Goal: Navigation & Orientation: Find specific page/section

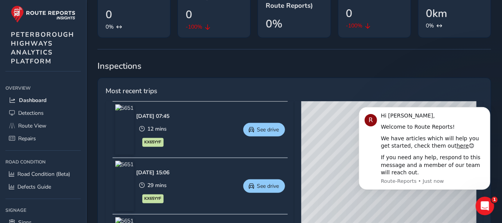
scroll to position [121, 0]
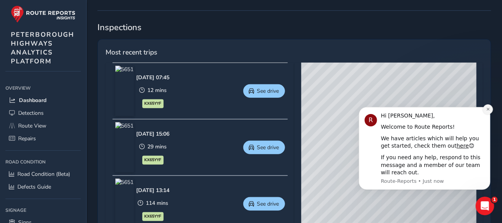
click at [489, 107] on icon "Dismiss notification" at bounding box center [488, 109] width 4 height 4
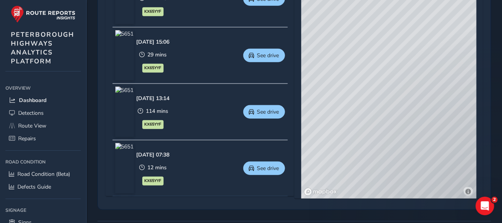
scroll to position [211, 0]
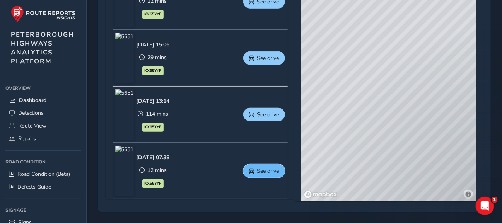
click at [276, 170] on span "See drive" at bounding box center [268, 171] width 22 height 7
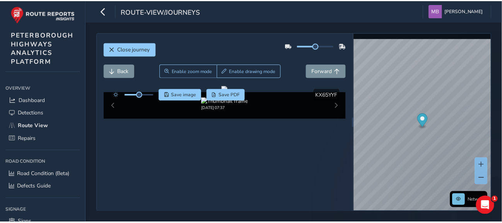
scroll to position [55, 0]
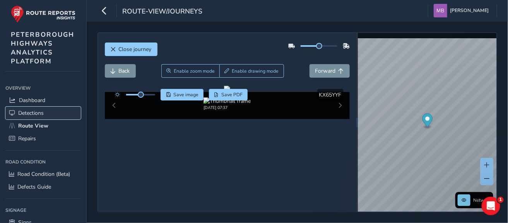
click at [26, 114] on span "Detections" at bounding box center [31, 113] width 26 height 7
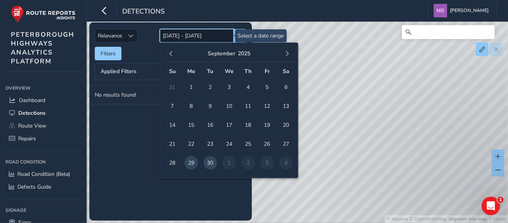
click at [189, 31] on input "[DATE] - [DATE]" at bounding box center [197, 36] width 74 height 14
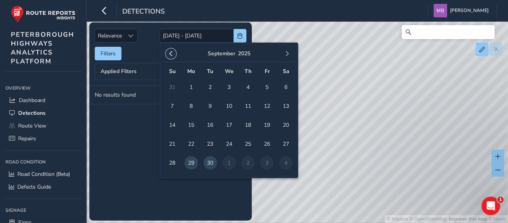
click at [170, 54] on span "button" at bounding box center [170, 53] width 5 height 5
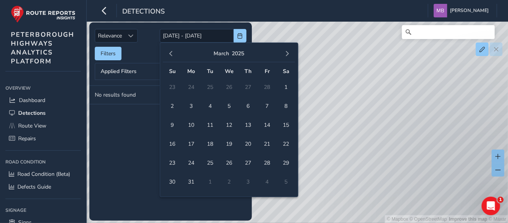
click at [170, 54] on span "button" at bounding box center [170, 53] width 5 height 5
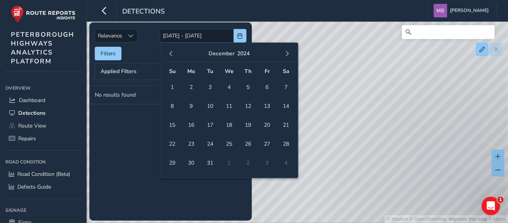
click at [170, 54] on span "button" at bounding box center [170, 53] width 5 height 5
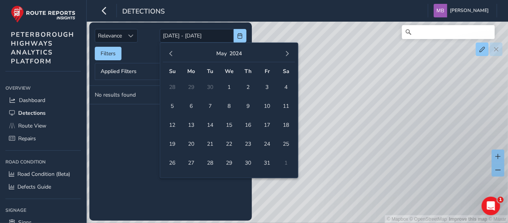
click at [170, 54] on span "button" at bounding box center [170, 53] width 5 height 5
click at [192, 89] on span "1" at bounding box center [192, 88] width 14 height 14
type input "[DATE]"
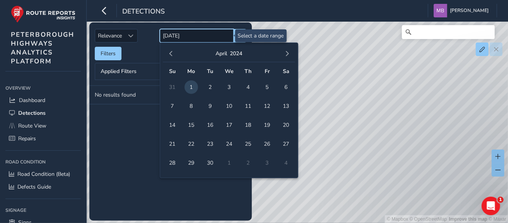
click at [215, 38] on input "[DATE]" at bounding box center [197, 36] width 74 height 14
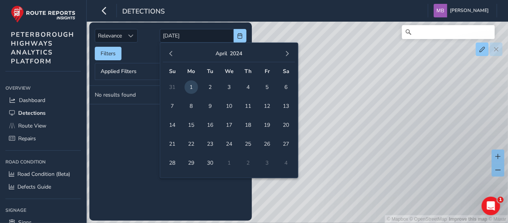
click at [133, 138] on tbody "No results found" at bounding box center [170, 153] width 163 height 135
click at [204, 38] on input "[DATE]" at bounding box center [197, 36] width 74 height 14
click at [124, 138] on tbody "No results found" at bounding box center [170, 153] width 163 height 135
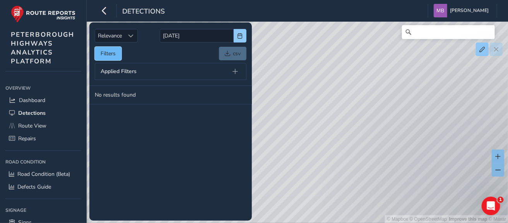
click at [111, 58] on button "Filters" at bounding box center [108, 54] width 27 height 14
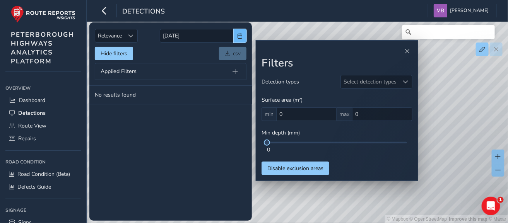
click at [240, 40] on button "button" at bounding box center [240, 36] width 13 height 14
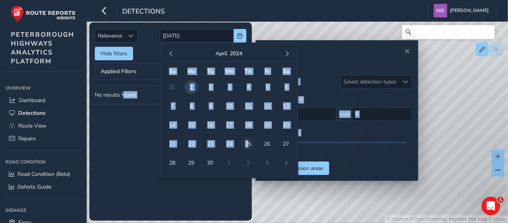
click at [249, 141] on span "25" at bounding box center [249, 144] width 14 height 14
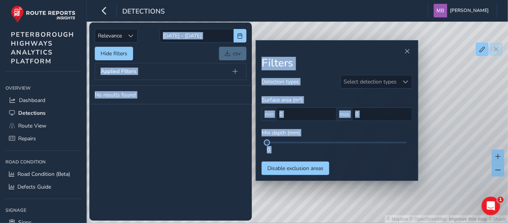
click at [155, 187] on tbody "No results found" at bounding box center [170, 153] width 163 height 135
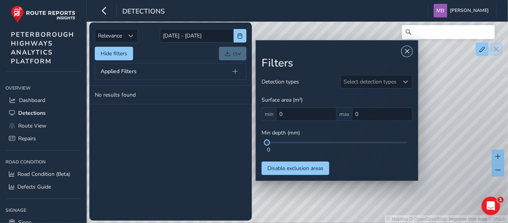
click at [406, 51] on span "Close" at bounding box center [407, 51] width 5 height 5
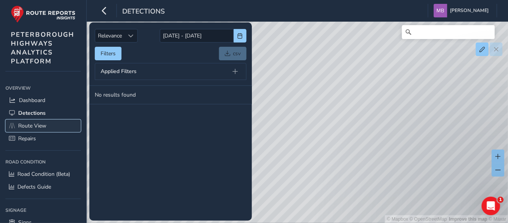
click at [32, 124] on span "Route View" at bounding box center [32, 125] width 28 height 7
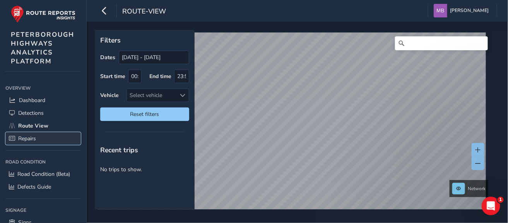
click at [28, 140] on span "Repairs" at bounding box center [27, 138] width 18 height 7
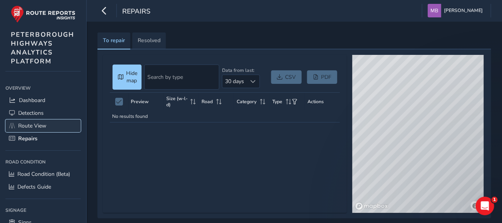
click at [37, 124] on span "Route View" at bounding box center [32, 125] width 28 height 7
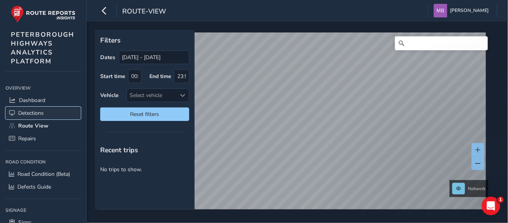
click at [35, 108] on link "Detections" at bounding box center [42, 113] width 75 height 13
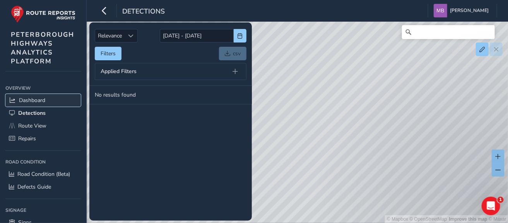
click at [39, 103] on span "Dashboard" at bounding box center [32, 100] width 26 height 7
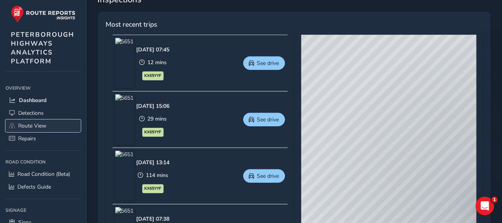
click at [29, 128] on span "Route View" at bounding box center [32, 125] width 28 height 7
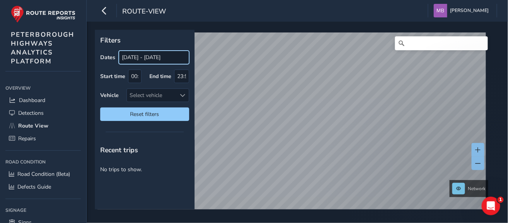
click at [151, 58] on input "[DATE] - [DATE]" at bounding box center [154, 58] width 70 height 14
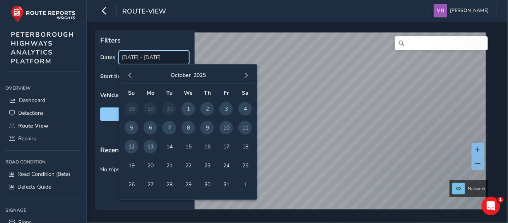
click at [151, 58] on input "[DATE] - [DATE]" at bounding box center [154, 58] width 70 height 14
click at [129, 74] on span "button" at bounding box center [129, 75] width 5 height 5
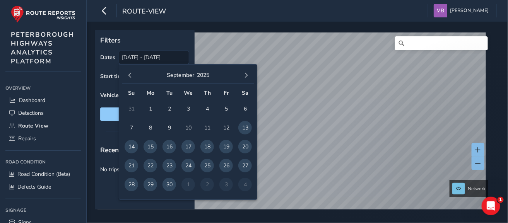
click at [129, 74] on span "button" at bounding box center [129, 75] width 5 height 5
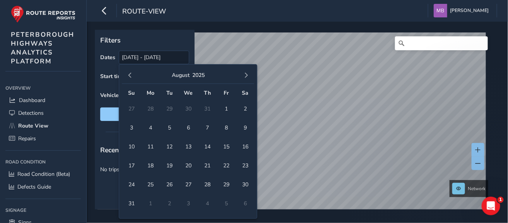
click at [129, 74] on span "button" at bounding box center [129, 75] width 5 height 5
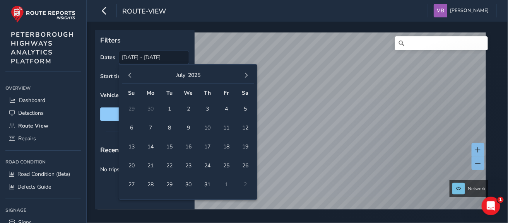
click at [129, 74] on span "button" at bounding box center [129, 75] width 5 height 5
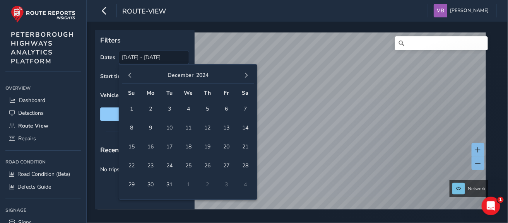
click at [129, 74] on span "button" at bounding box center [129, 75] width 5 height 5
click at [204, 76] on button "2024" at bounding box center [200, 75] width 12 height 7
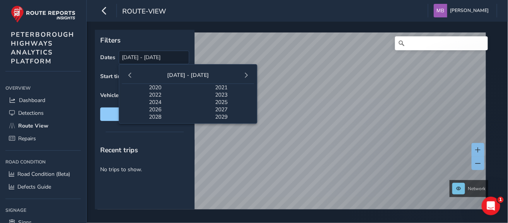
click at [159, 87] on span "2020" at bounding box center [155, 87] width 66 height 7
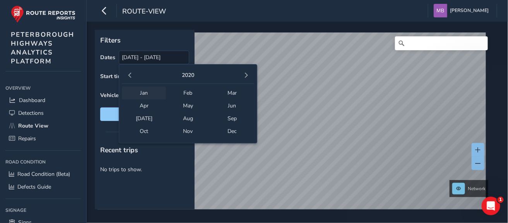
click at [144, 93] on span "Jan" at bounding box center [144, 93] width 44 height 13
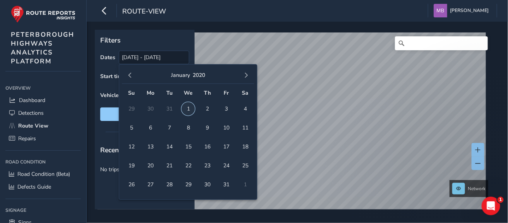
click at [189, 109] on span "1" at bounding box center [189, 109] width 14 height 14
click at [244, 74] on span "button" at bounding box center [245, 75] width 5 height 5
click at [198, 75] on button "2020" at bounding box center [195, 75] width 12 height 7
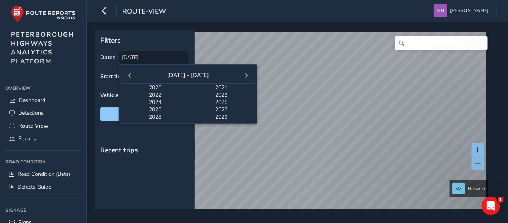
click at [223, 102] on span "2025" at bounding box center [221, 102] width 66 height 7
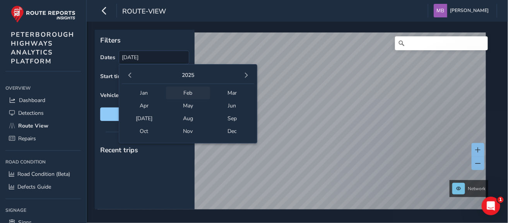
click at [187, 94] on span "Feb" at bounding box center [188, 93] width 44 height 13
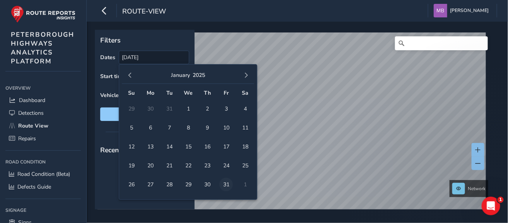
click at [227, 186] on span "31" at bounding box center [226, 185] width 14 height 14
type input "[DATE] - [DATE]"
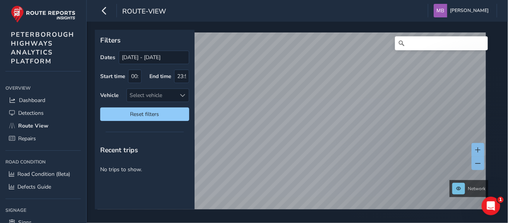
scroll to position [12, 0]
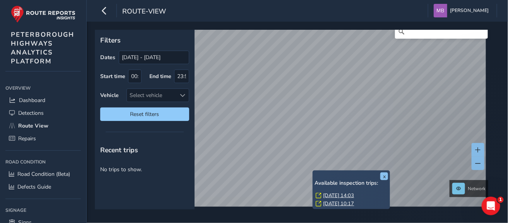
click at [331, 197] on link "[DATE] 14:03" at bounding box center [338, 195] width 31 height 7
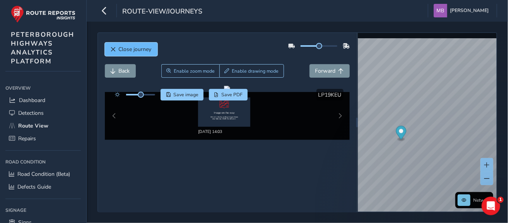
click at [113, 49] on span "Close journey" at bounding box center [113, 49] width 5 height 5
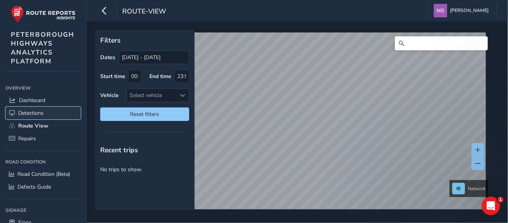
click at [27, 113] on span "Detections" at bounding box center [31, 113] width 26 height 7
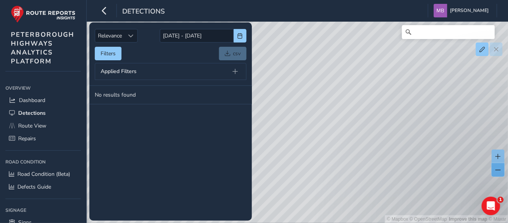
click at [501, 176] on button at bounding box center [498, 170] width 13 height 14
click at [497, 159] on span at bounding box center [498, 156] width 5 height 5
click at [131, 36] on span "Sort by Date" at bounding box center [130, 35] width 5 height 5
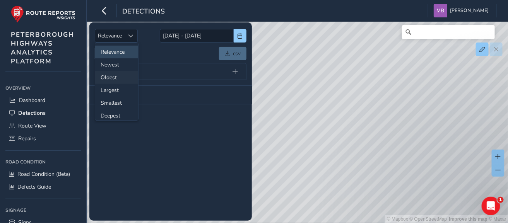
click at [109, 79] on li "Oldest" at bounding box center [116, 77] width 43 height 13
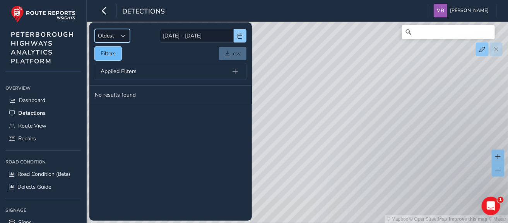
click at [112, 53] on button "Filters" at bounding box center [108, 54] width 27 height 14
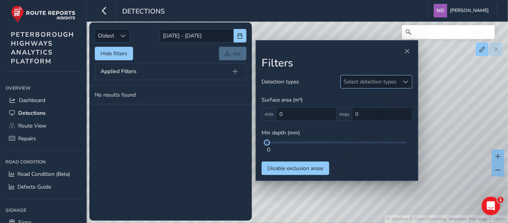
click at [404, 76] on div at bounding box center [405, 81] width 13 height 13
click at [336, 151] on div "0" at bounding box center [337, 149] width 140 height 7
click at [384, 142] on div at bounding box center [337, 143] width 140 height 2
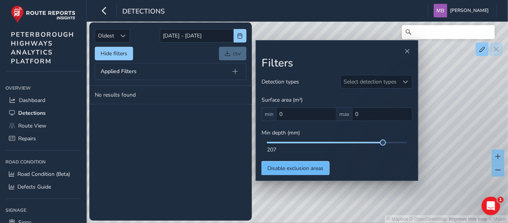
click at [287, 171] on button "Disable exclusion areas" at bounding box center [296, 169] width 68 height 14
click at [287, 171] on button "Enable exclusion areas" at bounding box center [295, 169] width 66 height 14
click at [215, 165] on tbody "No results found" at bounding box center [170, 153] width 163 height 135
click at [104, 9] on icon "button" at bounding box center [104, 11] width 8 height 14
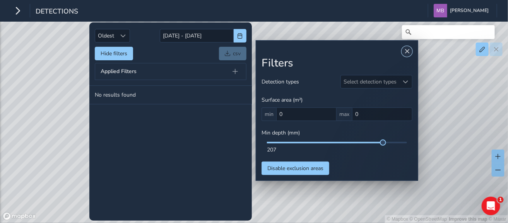
click at [407, 52] on span "Close" at bounding box center [407, 51] width 5 height 5
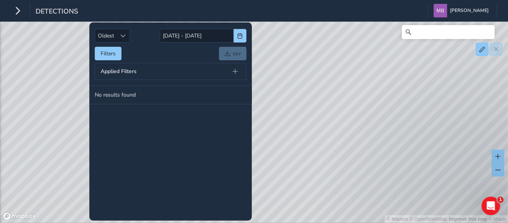
click at [120, 73] on span "Applied Filters" at bounding box center [119, 71] width 36 height 5
click at [109, 53] on button "Filters" at bounding box center [108, 54] width 27 height 14
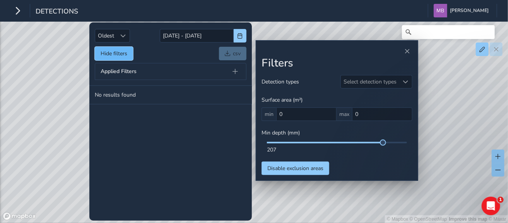
click at [106, 58] on button "Hide filters" at bounding box center [114, 54] width 38 height 14
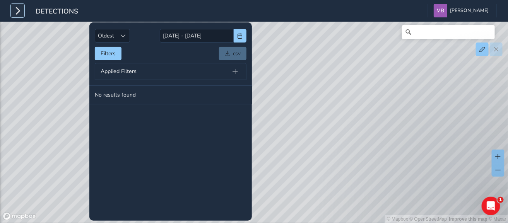
click at [13, 11] on button "button" at bounding box center [18, 11] width 14 height 14
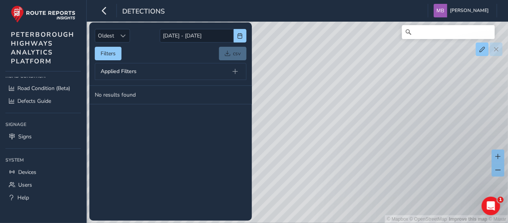
scroll to position [87, 0]
click at [28, 134] on span "Signs" at bounding box center [25, 135] width 14 height 7
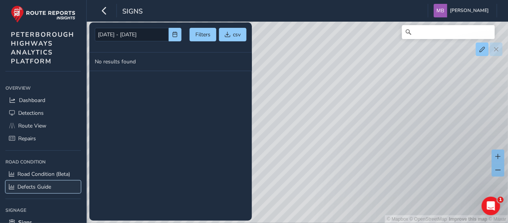
click at [31, 189] on span "Defects Guide" at bounding box center [34, 186] width 34 height 7
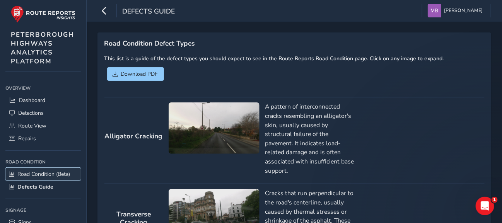
click at [28, 174] on span "Road Condition (Beta)" at bounding box center [43, 174] width 53 height 7
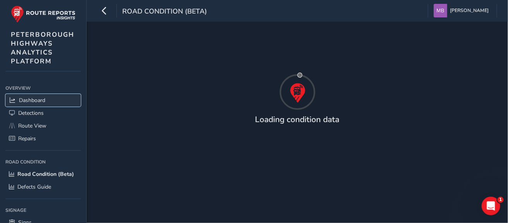
click at [28, 104] on span "Dashboard" at bounding box center [32, 100] width 26 height 7
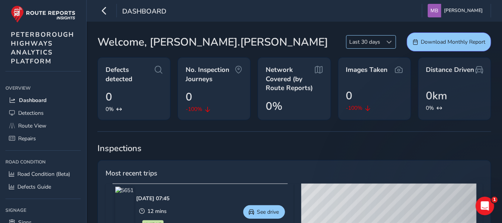
click at [390, 41] on span at bounding box center [389, 41] width 5 height 5
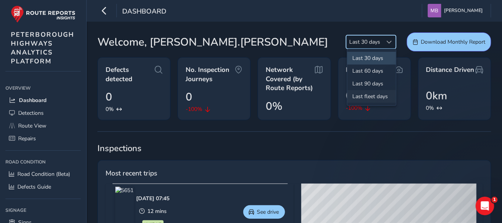
click at [376, 97] on li "Last fleet days" at bounding box center [372, 96] width 49 height 13
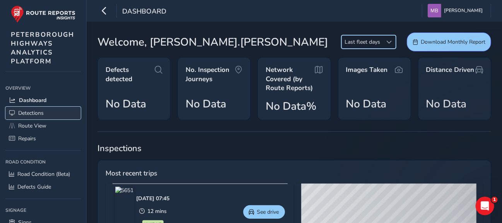
click at [34, 112] on span "Detections" at bounding box center [31, 113] width 26 height 7
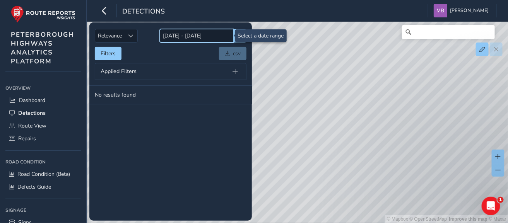
click at [189, 36] on input "[DATE] - [DATE]" at bounding box center [197, 36] width 74 height 14
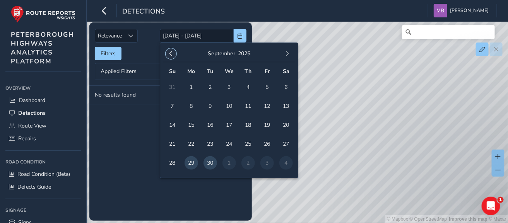
click at [169, 52] on span "button" at bounding box center [170, 53] width 5 height 5
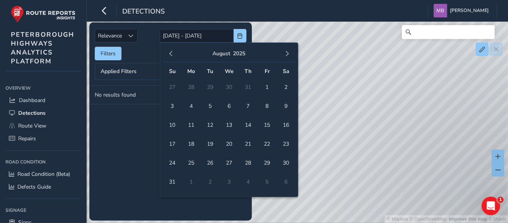
click at [169, 52] on span "button" at bounding box center [170, 53] width 5 height 5
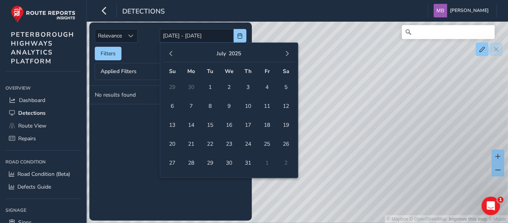
click at [169, 52] on span "button" at bounding box center [170, 53] width 5 height 5
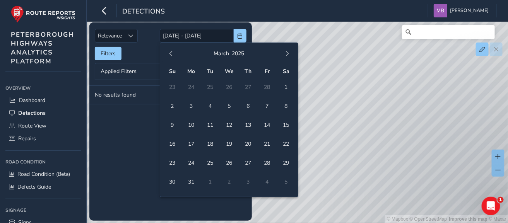
click at [169, 52] on span "button" at bounding box center [170, 53] width 5 height 5
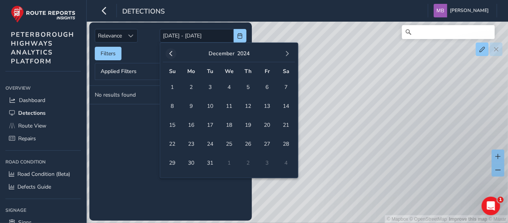
click at [169, 52] on span "button" at bounding box center [170, 53] width 5 height 5
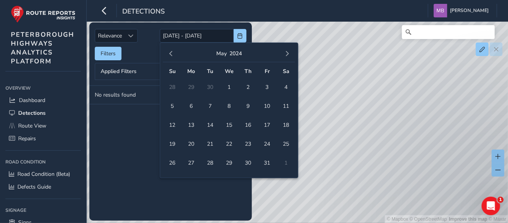
click at [169, 52] on span "button" at bounding box center [170, 53] width 5 height 5
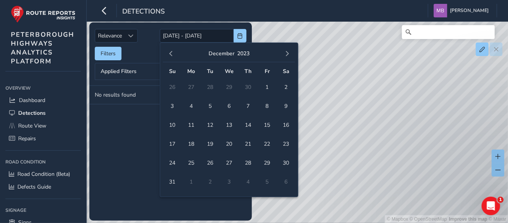
click at [169, 52] on span "button" at bounding box center [170, 53] width 5 height 5
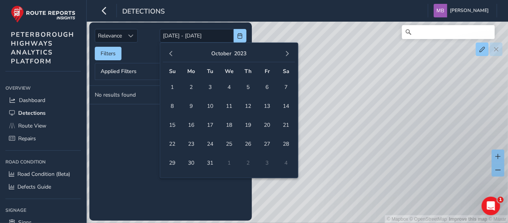
click at [169, 52] on span "button" at bounding box center [170, 53] width 5 height 5
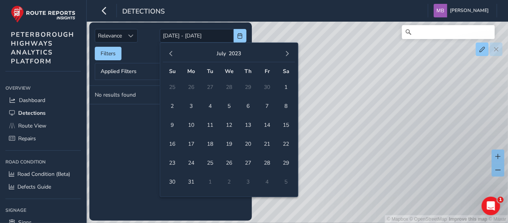
click at [169, 52] on span "button" at bounding box center [170, 53] width 5 height 5
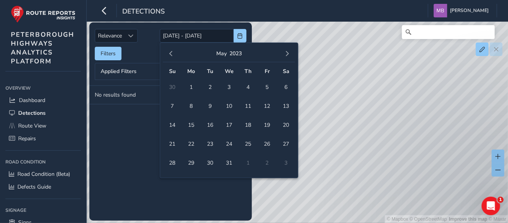
click at [169, 52] on span "button" at bounding box center [170, 53] width 5 height 5
click at [174, 105] on span "2" at bounding box center [173, 106] width 14 height 14
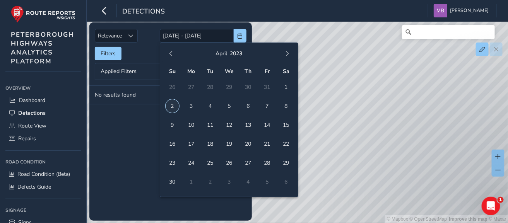
type input "[DATE]"
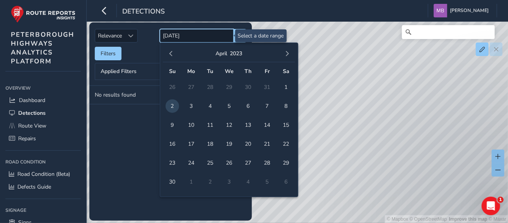
click at [208, 37] on input "[DATE]" at bounding box center [197, 36] width 74 height 14
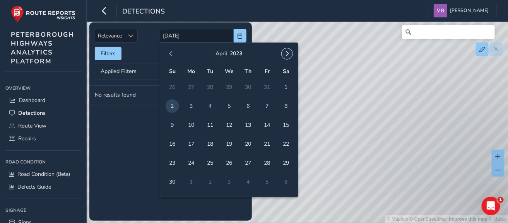
click at [288, 54] on span "button" at bounding box center [287, 53] width 5 height 5
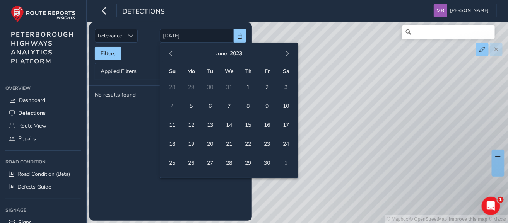
click at [288, 54] on span "button" at bounding box center [287, 53] width 5 height 5
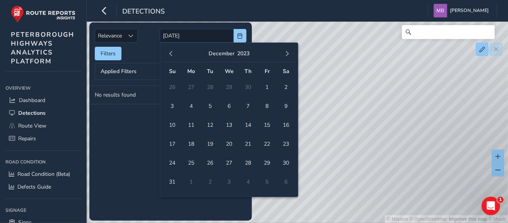
click at [288, 54] on span "button" at bounding box center [287, 53] width 5 height 5
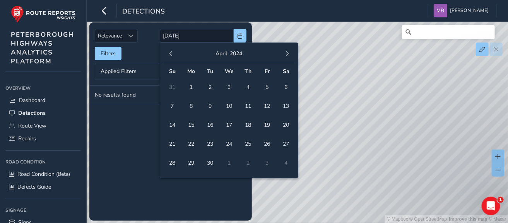
click at [288, 54] on span "button" at bounding box center [287, 53] width 5 height 5
click at [266, 163] on span "31" at bounding box center [268, 163] width 14 height 14
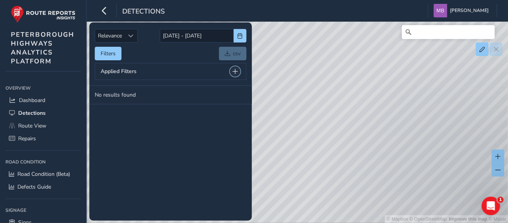
click at [235, 72] on span at bounding box center [235, 71] width 5 height 5
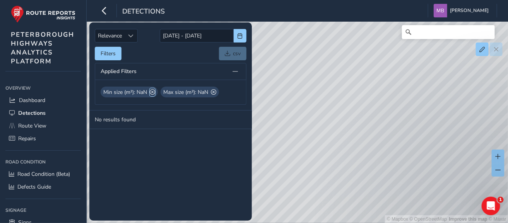
click at [153, 93] on span at bounding box center [152, 92] width 5 height 8
click at [153, 93] on span at bounding box center [153, 92] width 5 height 8
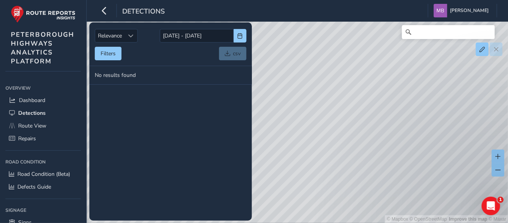
click at [210, 125] on tbody "No results found" at bounding box center [170, 143] width 163 height 155
click at [28, 137] on span "Repairs" at bounding box center [27, 138] width 18 height 7
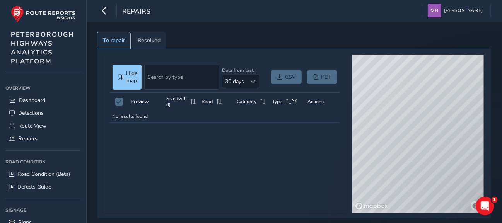
click at [120, 38] on span "To repair" at bounding box center [114, 40] width 22 height 5
click at [152, 44] on link "Resolved" at bounding box center [149, 41] width 34 height 17
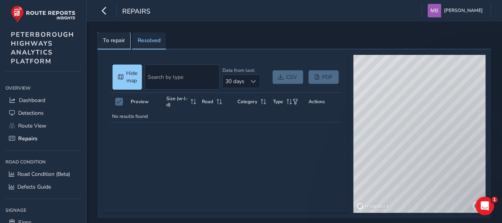
click at [112, 41] on span "To repair" at bounding box center [114, 40] width 22 height 5
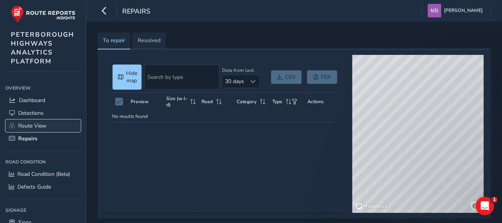
click at [24, 127] on span "Route View" at bounding box center [32, 125] width 28 height 7
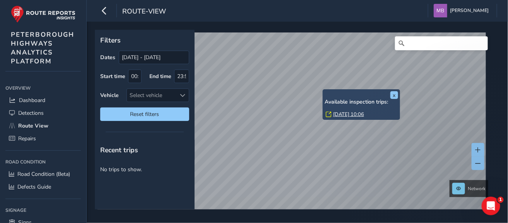
click at [323, 92] on div "x Available inspection trips: [DATE] 10:06" at bounding box center [361, 104] width 77 height 31
click at [394, 98] on button "x" at bounding box center [395, 95] width 8 height 8
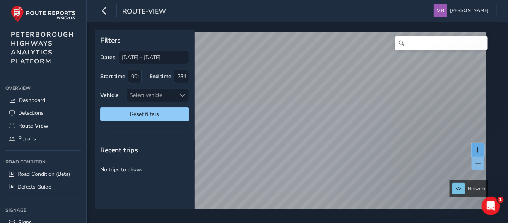
click at [476, 153] on button at bounding box center [478, 150] width 13 height 14
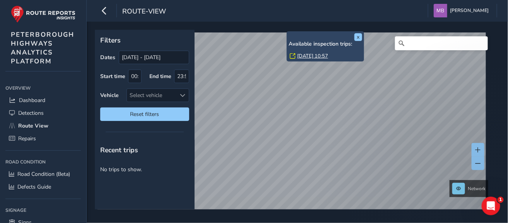
click at [290, 48] on div "Available inspection trips: [DATE] 10:57" at bounding box center [326, 51] width 74 height 20
click at [309, 57] on link "[DATE] 10:57" at bounding box center [312, 56] width 31 height 7
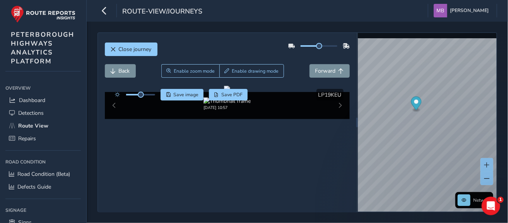
scroll to position [52, 0]
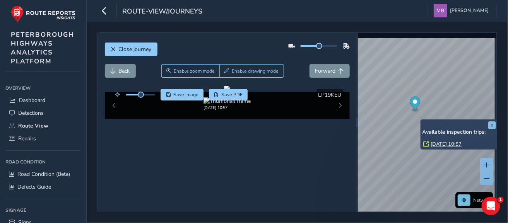
click at [421, 121] on div "x Available inspection trips: [GEOGRAPHIC_DATA][DATE] 10:57" at bounding box center [459, 135] width 77 height 31
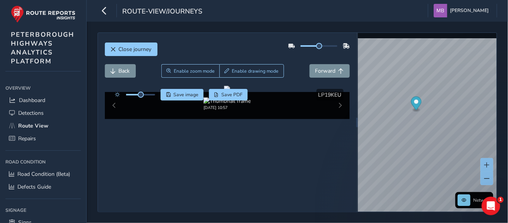
click at [501, 164] on div "Close journey Back Enable zoom mode Enable drawing mode Forward Click and Drag …" at bounding box center [298, 123] width 422 height 202
click at [334, 119] on div "[DATE] 10:57" at bounding box center [227, 105] width 245 height 27
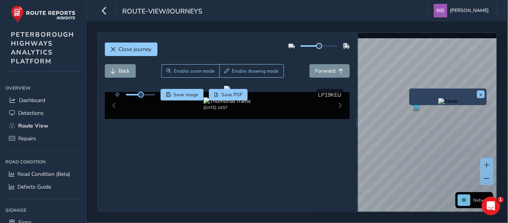
click at [410, 89] on div "x" at bounding box center [448, 97] width 77 height 17
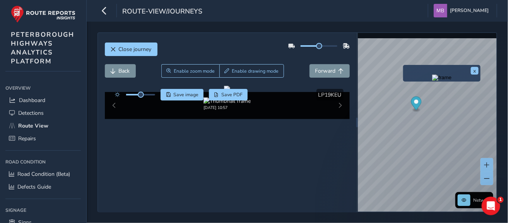
click at [405, 65] on div "x" at bounding box center [441, 73] width 77 height 17
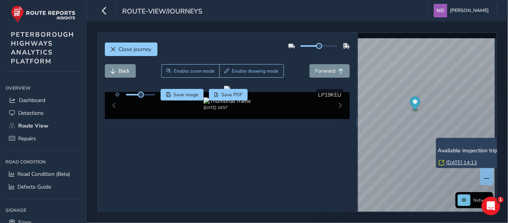
click at [457, 162] on link "[DATE] 14:13" at bounding box center [462, 162] width 31 height 7
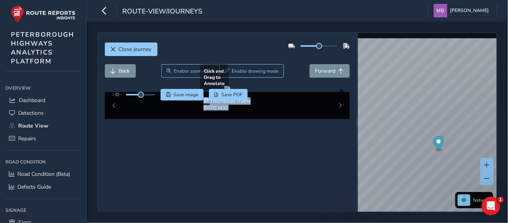
drag, startPoint x: 336, startPoint y: 39, endPoint x: 336, endPoint y: 74, distance: 34.8
click at [336, 86] on div "Click and Drag to Annotate [DATE] 14:13 Save image Save PDF Hide detections" at bounding box center [227, 102] width 245 height 33
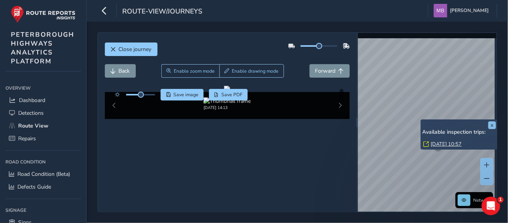
click at [421, 121] on div "x Available inspection trips: [GEOGRAPHIC_DATA][DATE] 10:57" at bounding box center [459, 135] width 77 height 31
click at [444, 144] on link "[DATE] 10:57" at bounding box center [446, 144] width 31 height 7
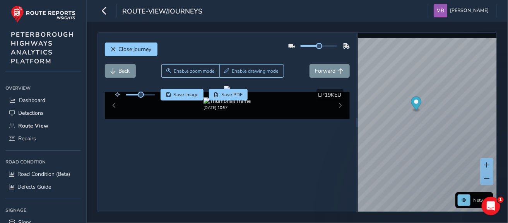
scroll to position [55, 0]
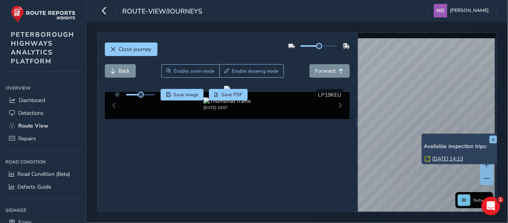
click at [449, 157] on link "[DATE] 14:13" at bounding box center [447, 159] width 31 height 7
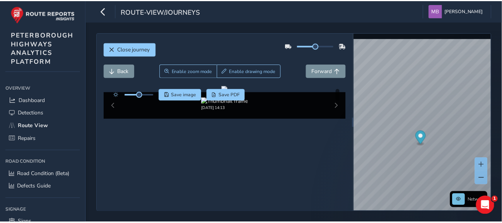
scroll to position [55, 0]
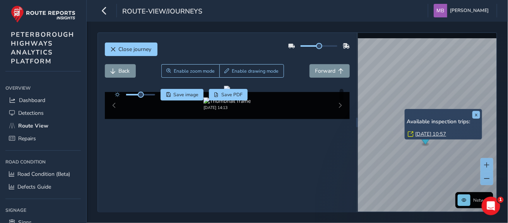
click at [407, 110] on div "x Available inspection trips: [GEOGRAPHIC_DATA][DATE] 10:57" at bounding box center [443, 124] width 77 height 31
click at [429, 134] on link "[DATE] 10:57" at bounding box center [430, 134] width 31 height 7
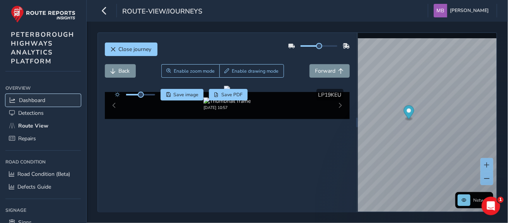
click at [30, 103] on span "Dashboard" at bounding box center [32, 100] width 26 height 7
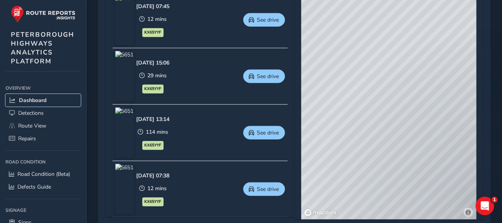
scroll to position [192, 0]
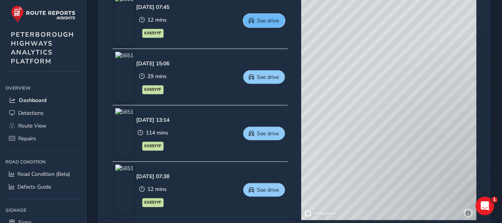
click at [255, 22] on span "See drive" at bounding box center [251, 20] width 5 height 5
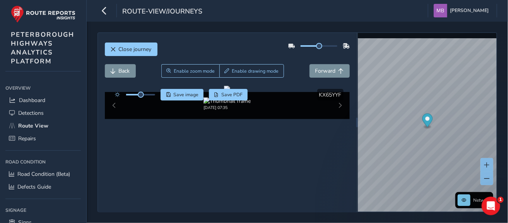
scroll to position [25, 0]
click at [487, 182] on button at bounding box center [487, 179] width 13 height 14
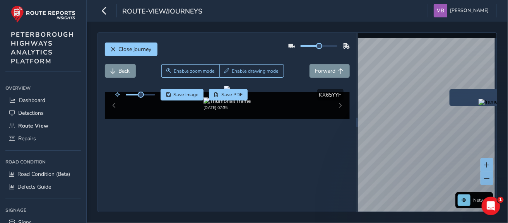
click at [450, 90] on div "x" at bounding box center [488, 97] width 77 height 17
